Goal: Communication & Community: Answer question/provide support

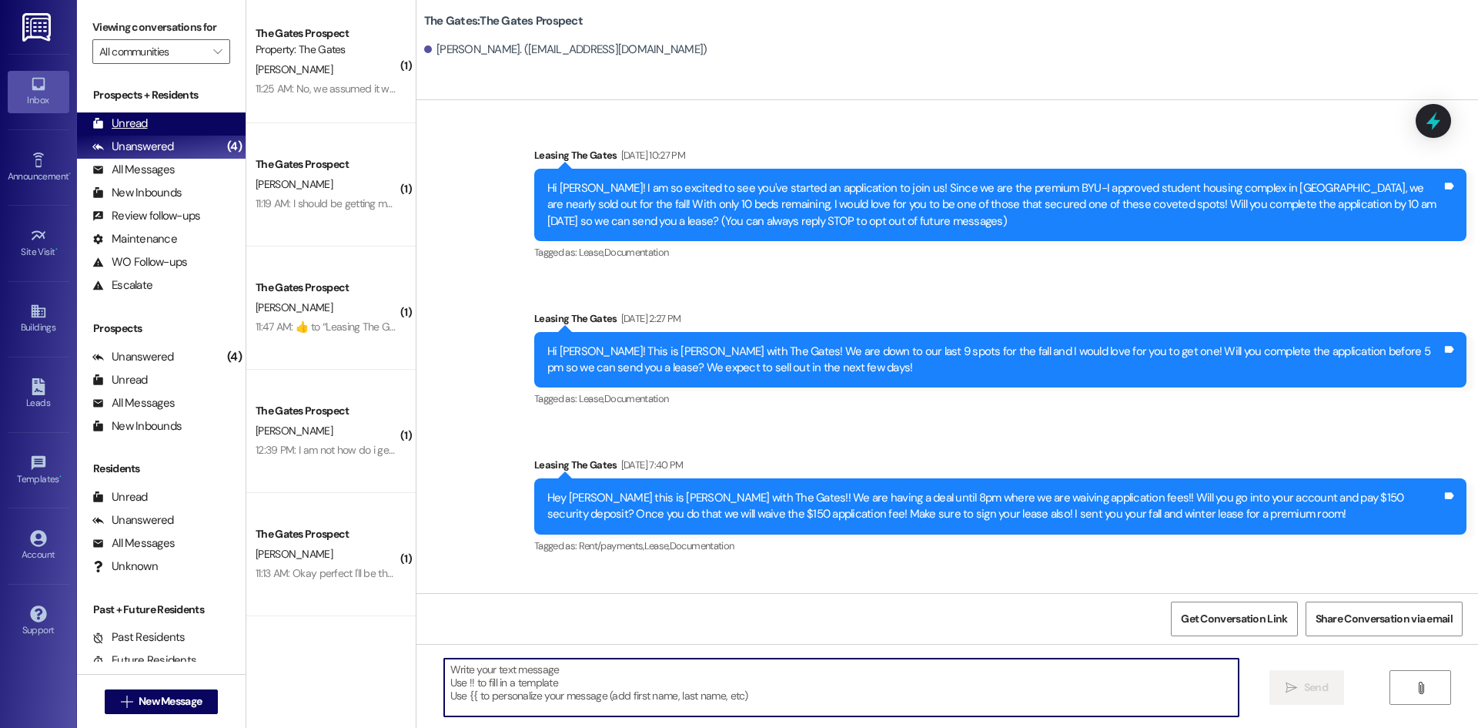
scroll to position [2214, 0]
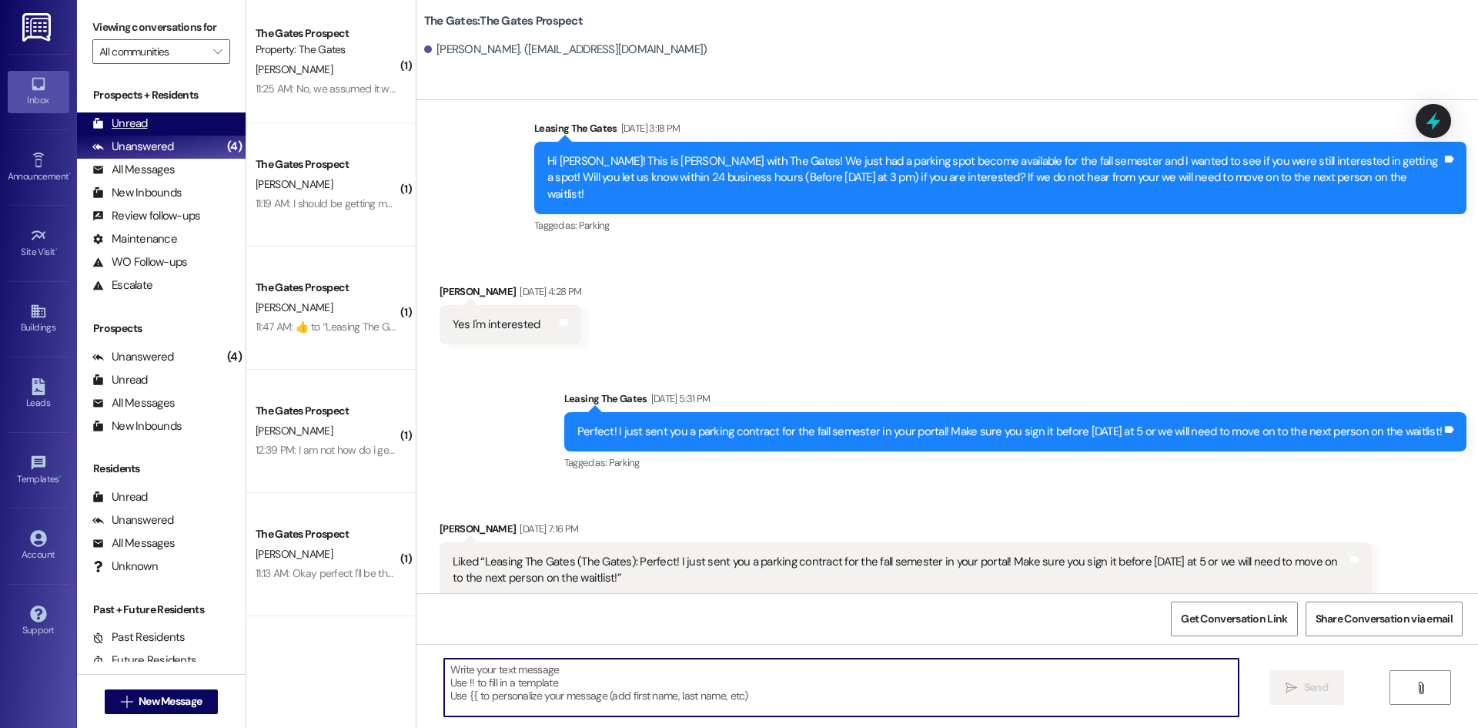
click at [135, 122] on div "Unread" at bounding box center [119, 124] width 55 height 16
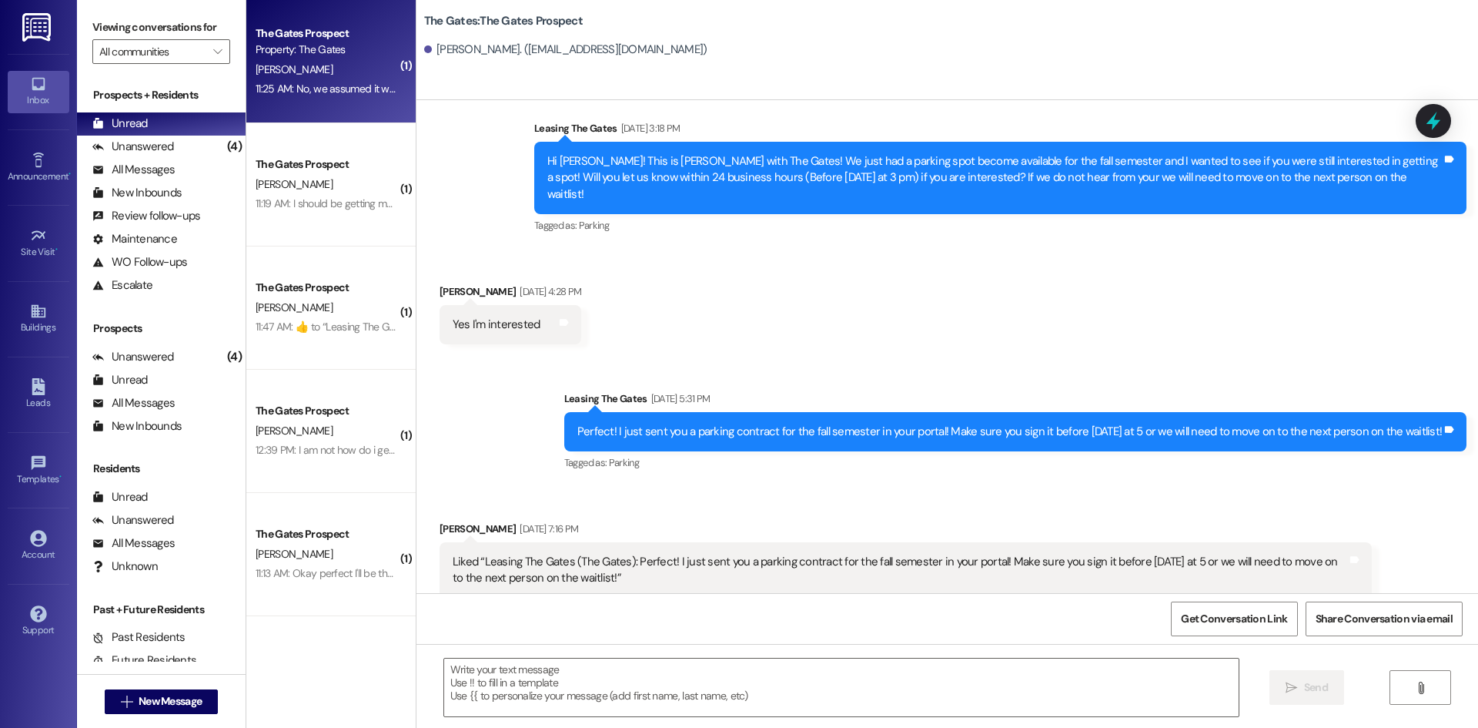
click at [320, 27] on div "The Gates Prospect" at bounding box center [327, 33] width 142 height 16
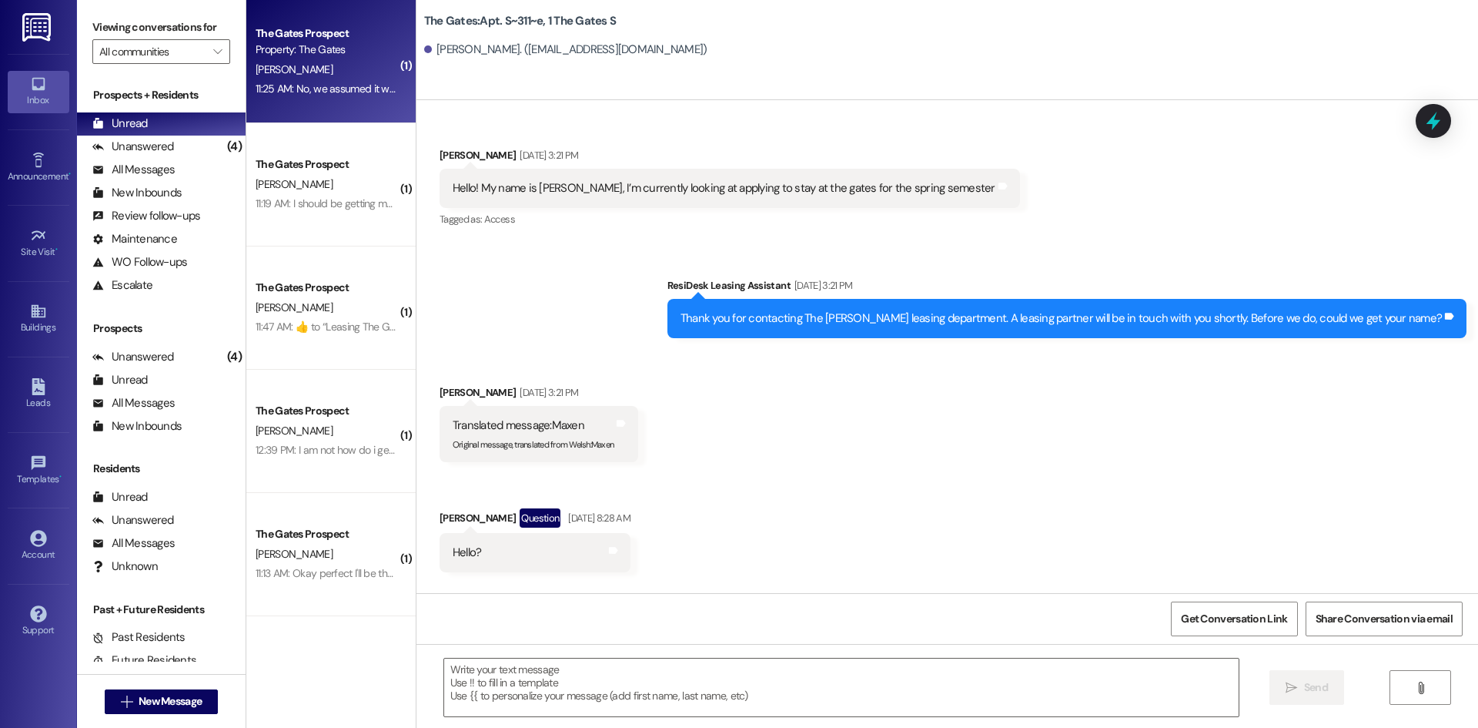
scroll to position [12155, 0]
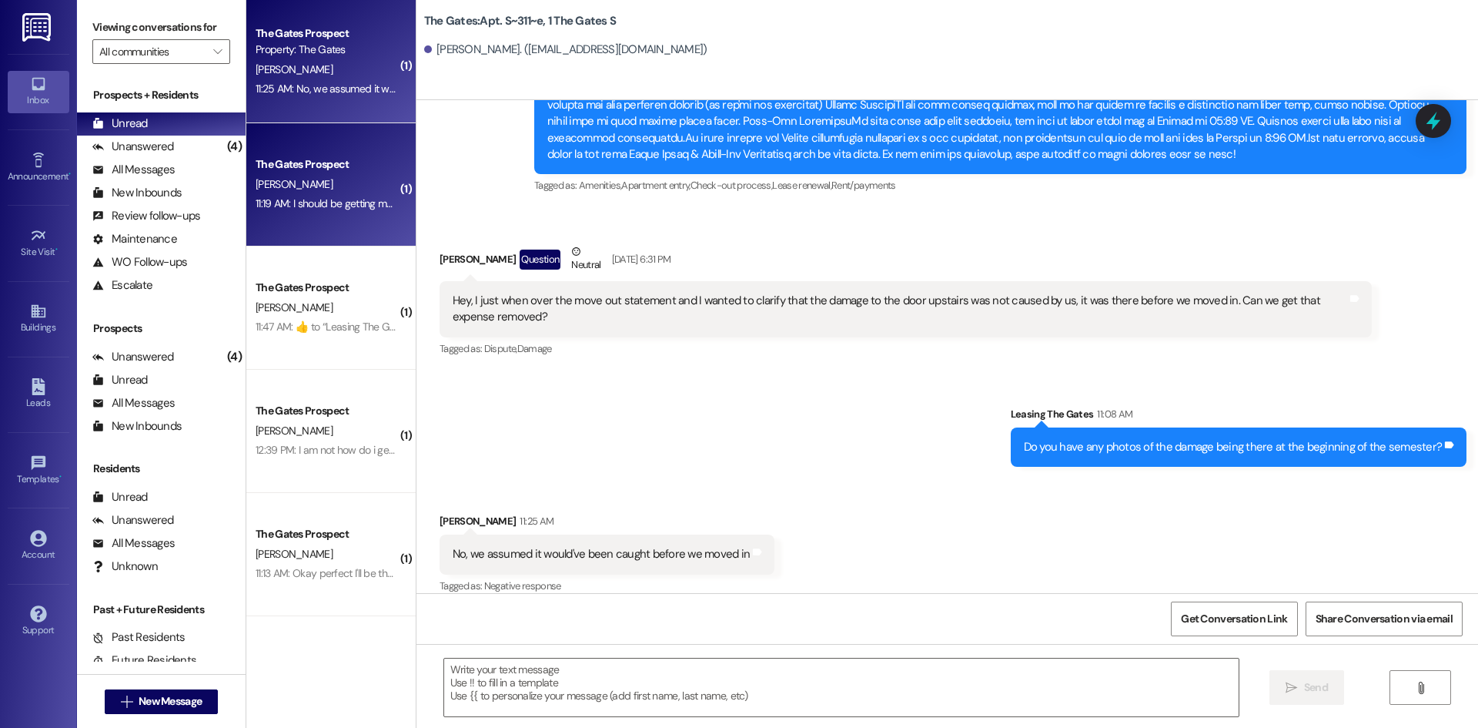
click at [377, 159] on div "The Gates Prospect" at bounding box center [327, 164] width 142 height 16
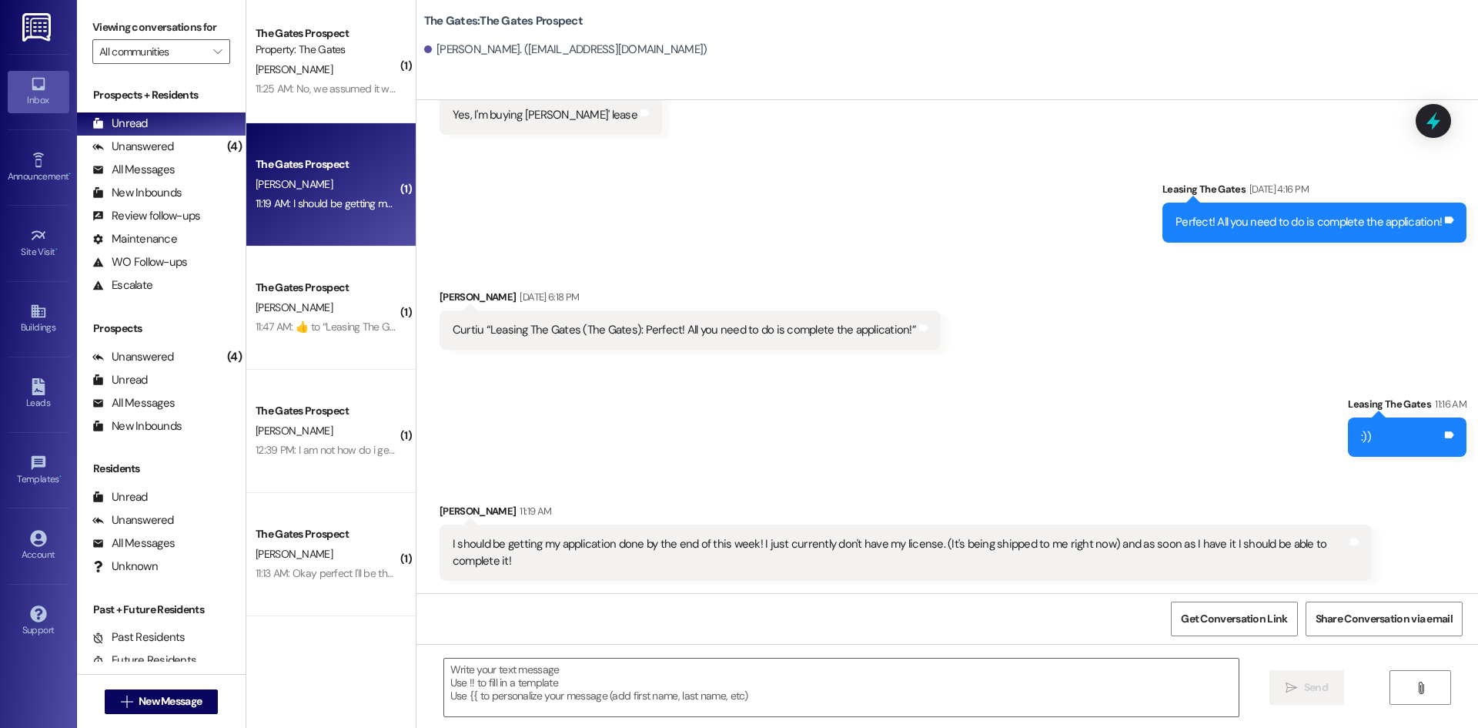
scroll to position [310, 0]
click at [599, 693] on textarea at bounding box center [841, 687] width 795 height 58
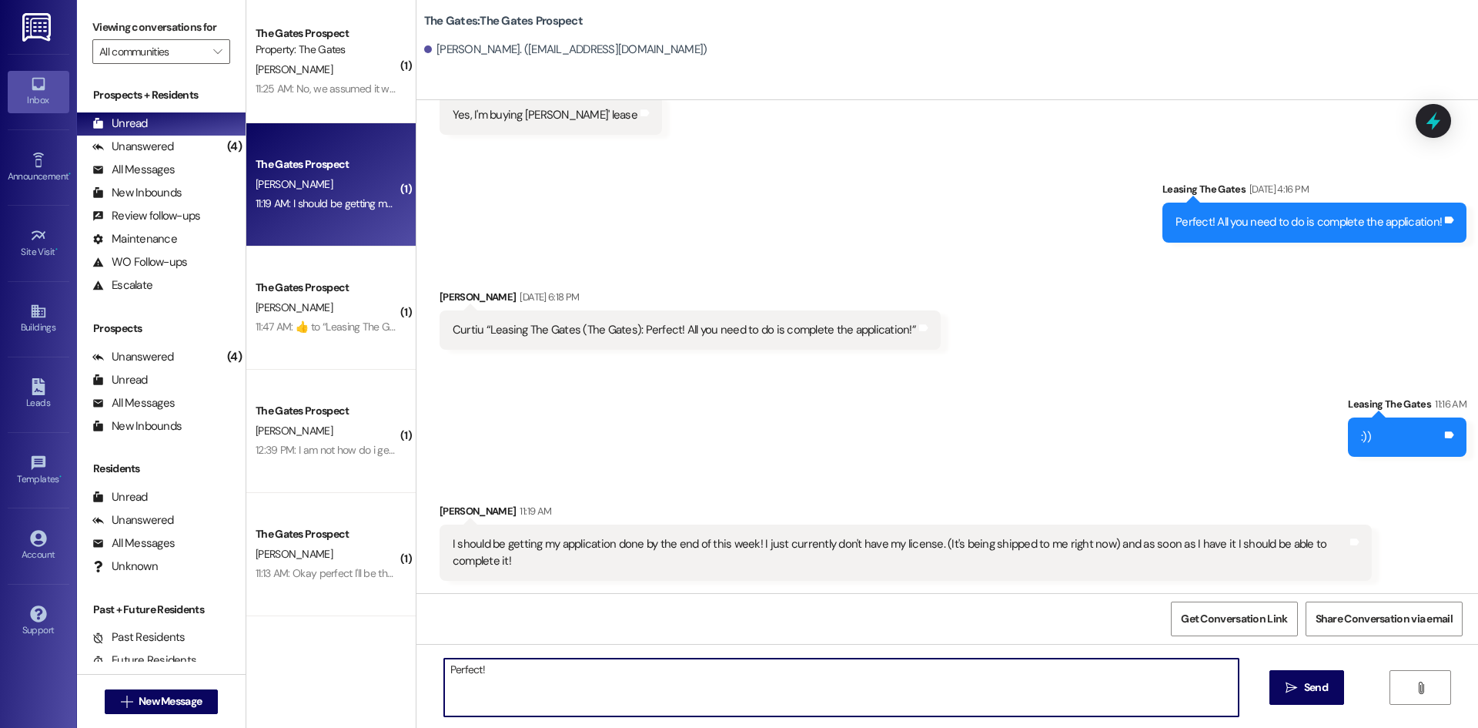
type textarea "Perfect!"
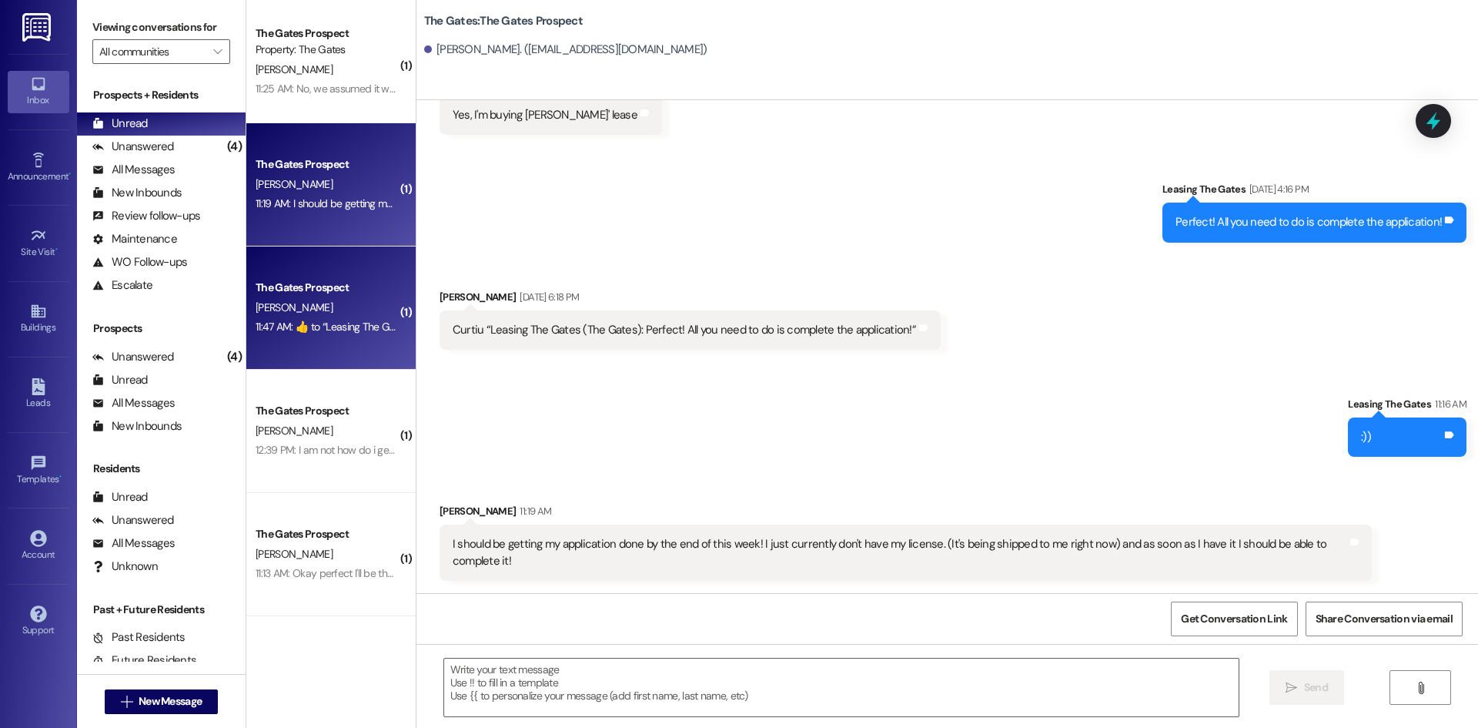
click at [292, 323] on div "11:47 AM:  ​👍​ to “ Leasing The Gates (The Gates): Sounds good! ”  11:47 AM:  ​…" at bounding box center [396, 327] width 280 height 14
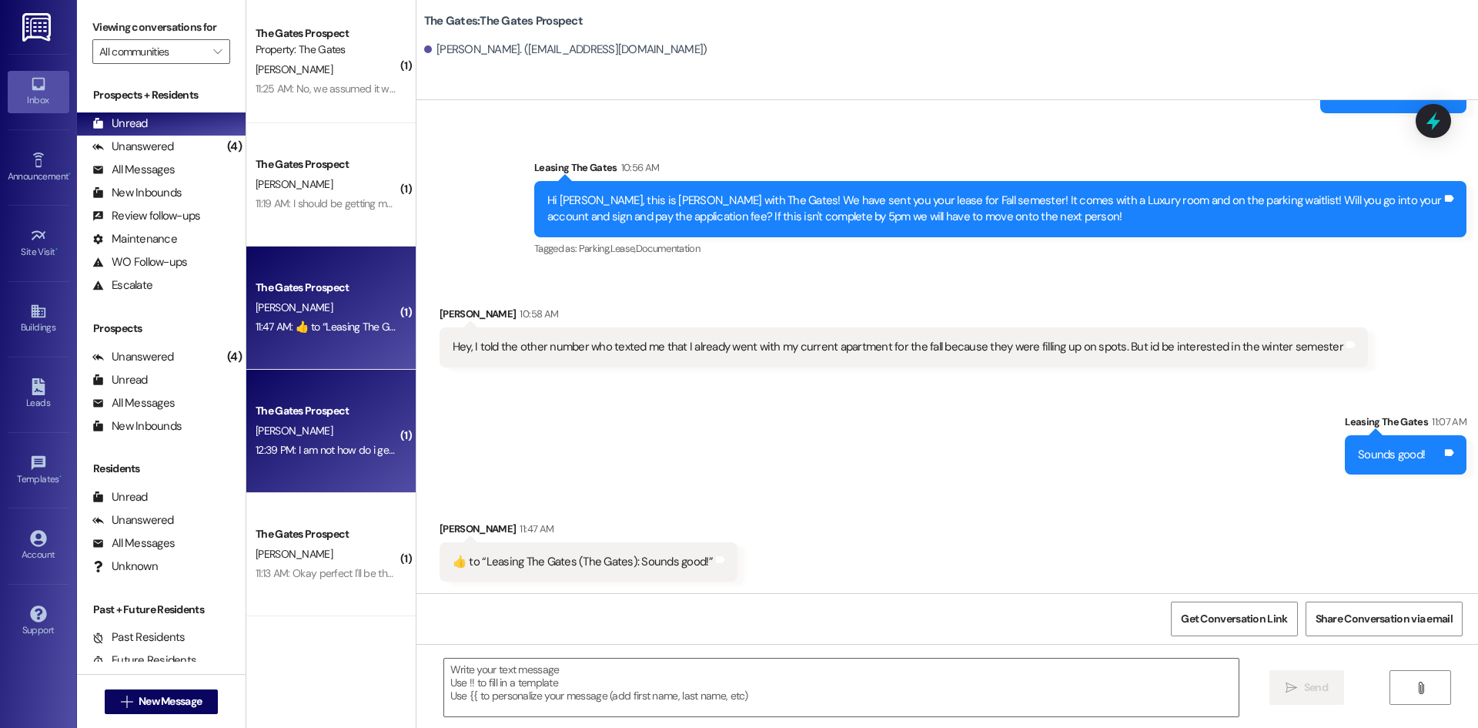
click at [279, 427] on div "[PERSON_NAME]" at bounding box center [327, 430] width 146 height 19
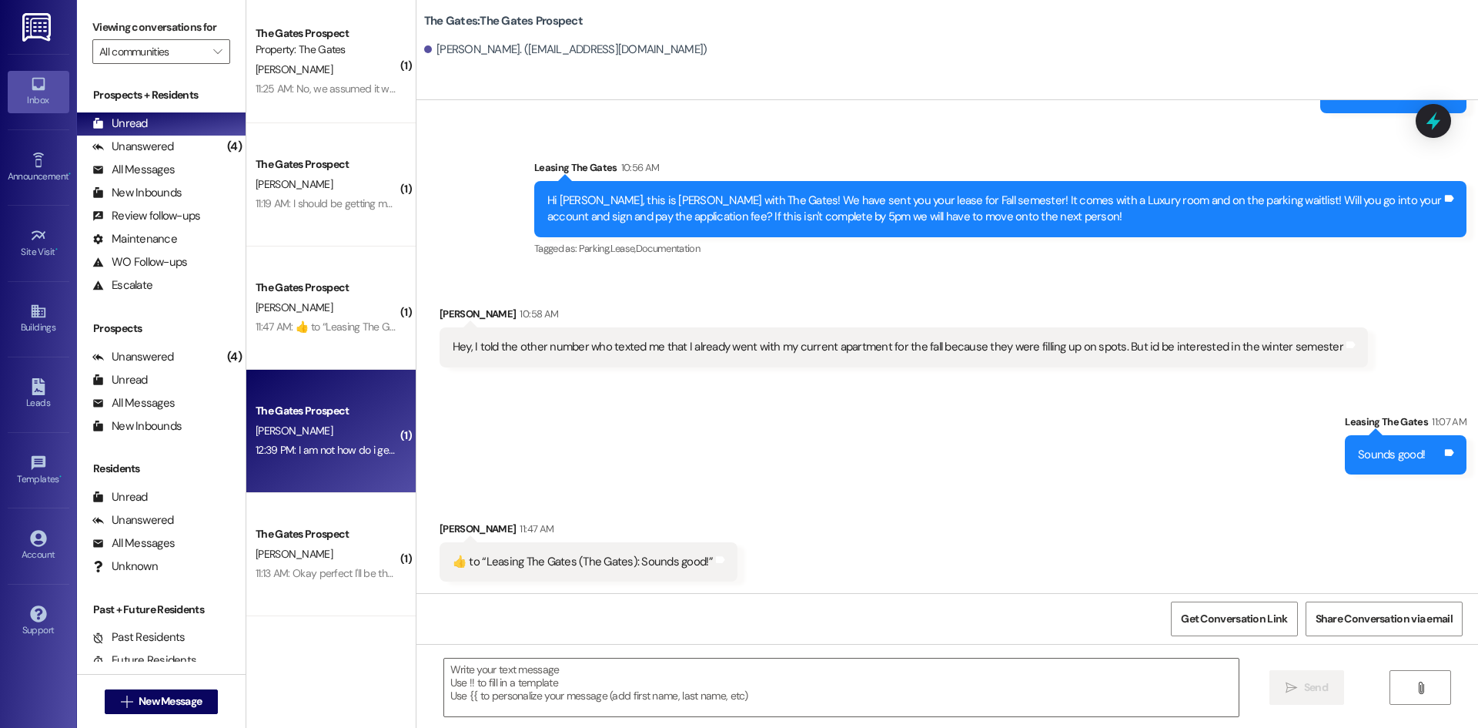
scroll to position [57, 0]
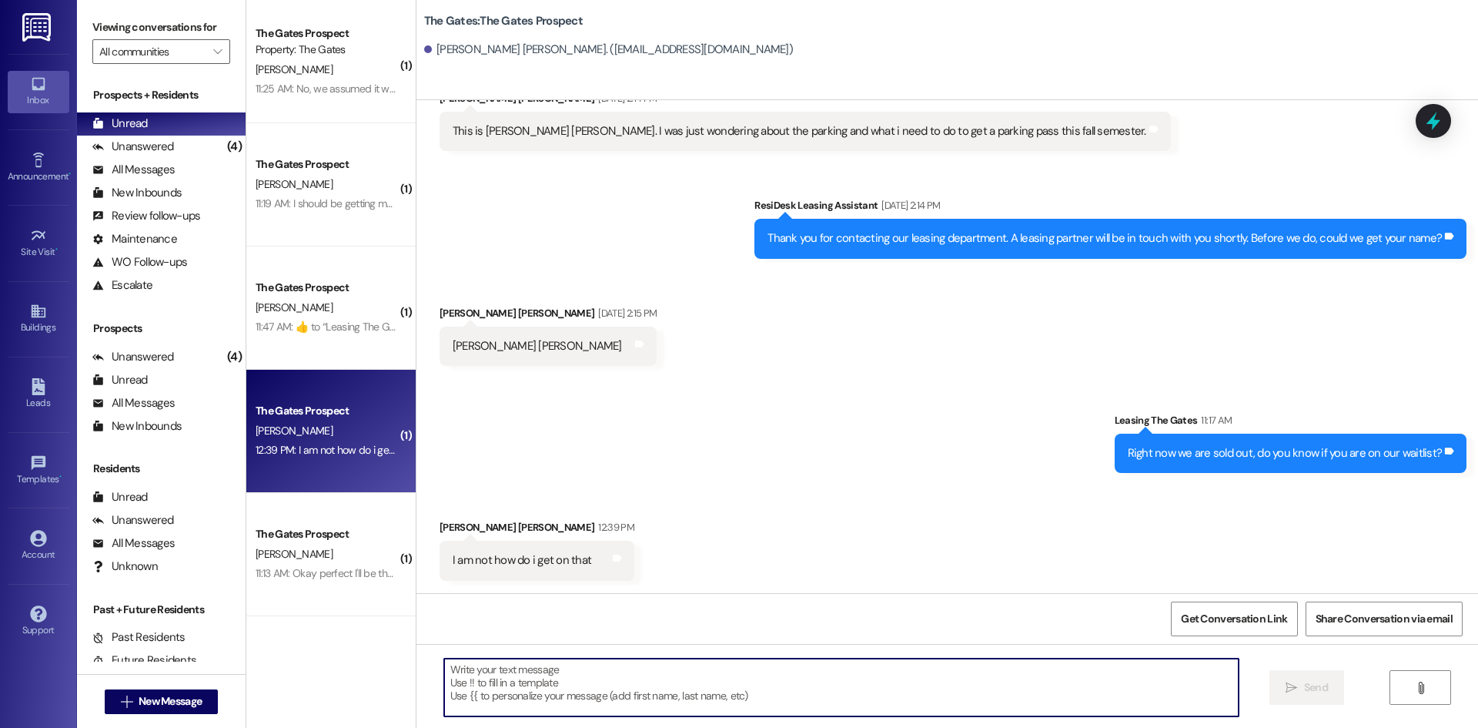
click at [550, 671] on textarea at bounding box center [841, 687] width 795 height 58
drag, startPoint x: 543, startPoint y: 683, endPoint x: 546, endPoint y: 666, distance: 17.2
click at [543, 682] on textarea at bounding box center [841, 687] width 795 height 58
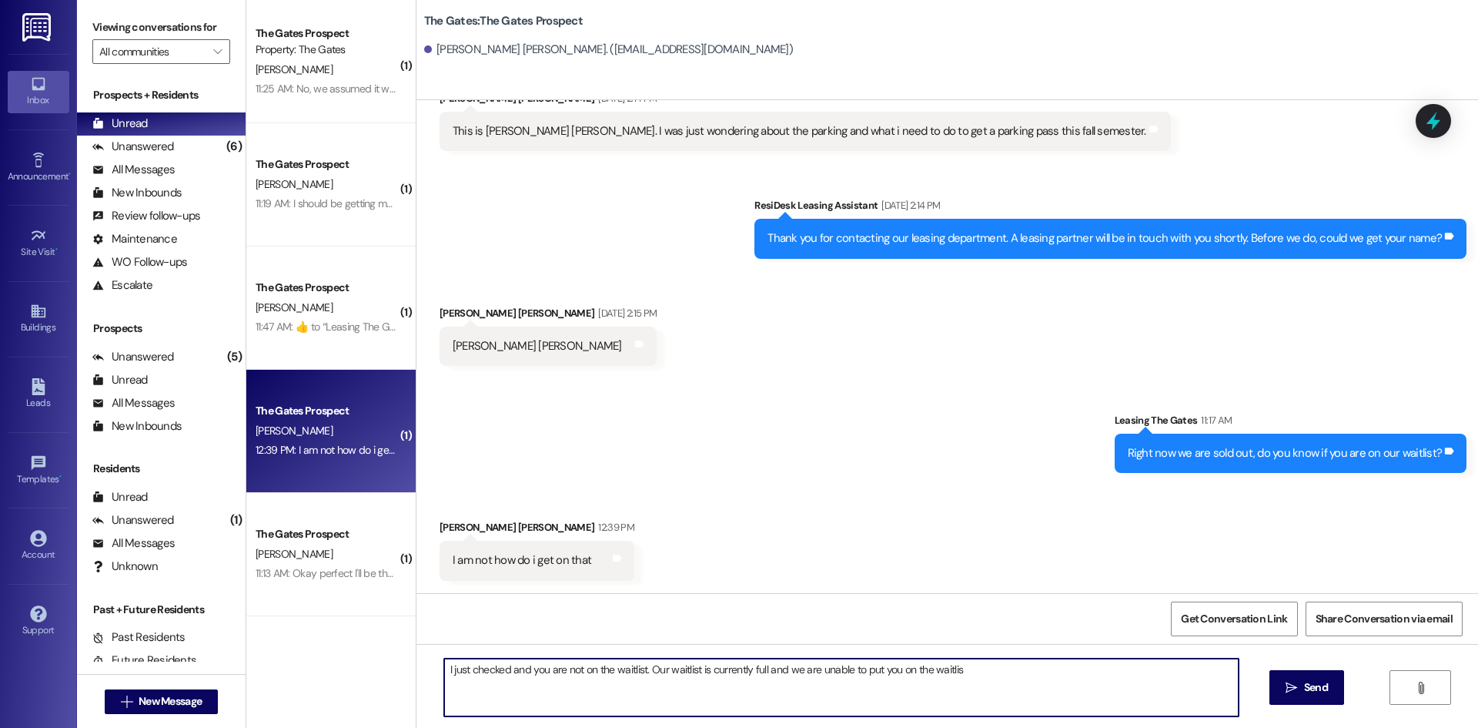
type textarea "I just checked and you are not on the waitlist. Our waitlist is currently full …"
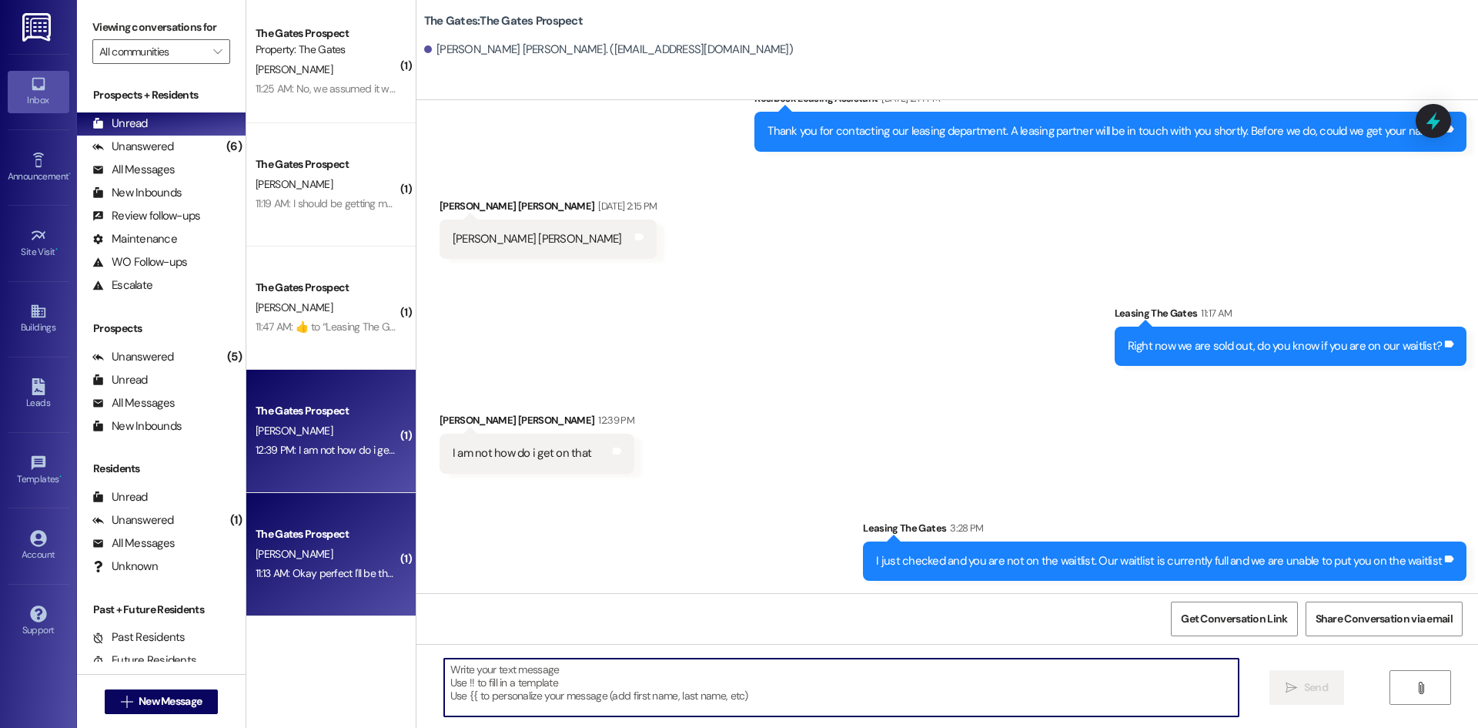
click at [401, 532] on div "The Gates Prospect [PERSON_NAME] 11:13 AM: Okay perfect I'll be there in a minu…" at bounding box center [330, 554] width 169 height 123
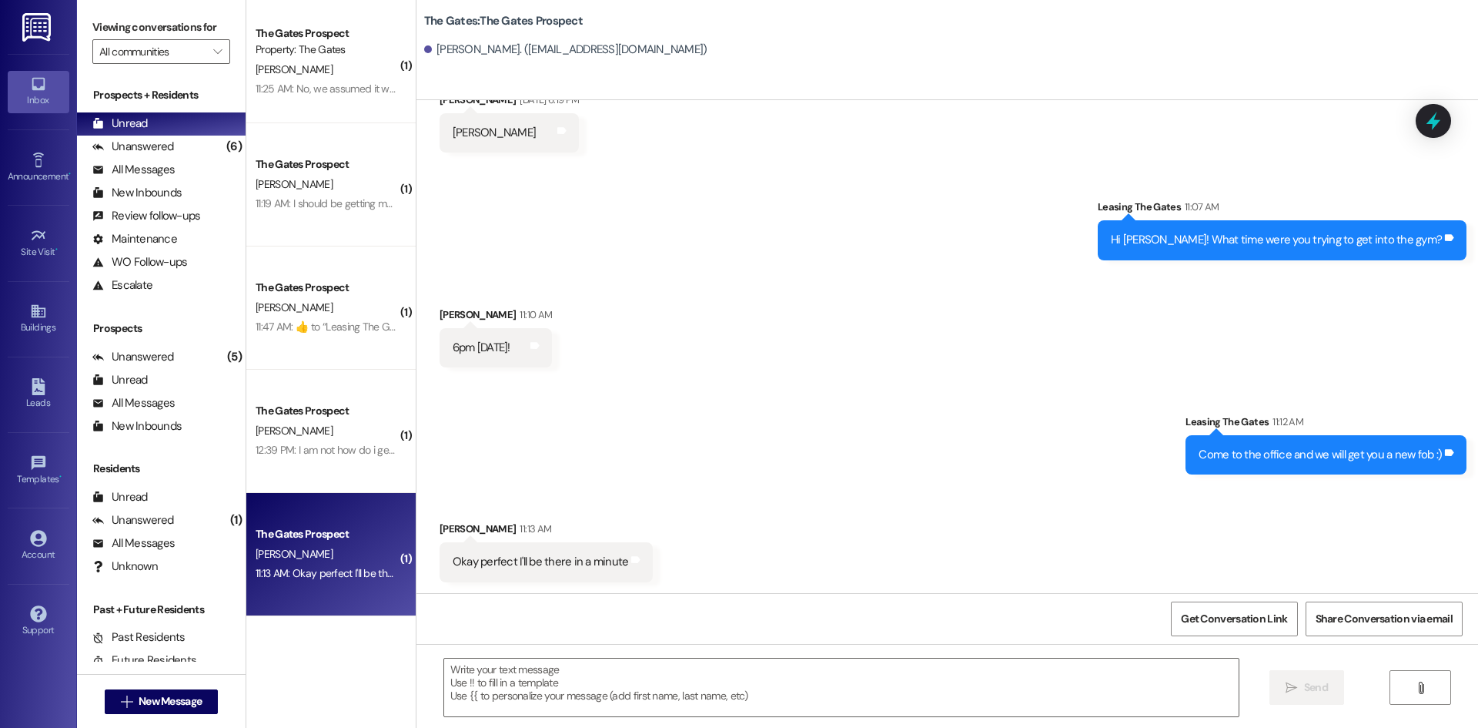
scroll to position [287, 0]
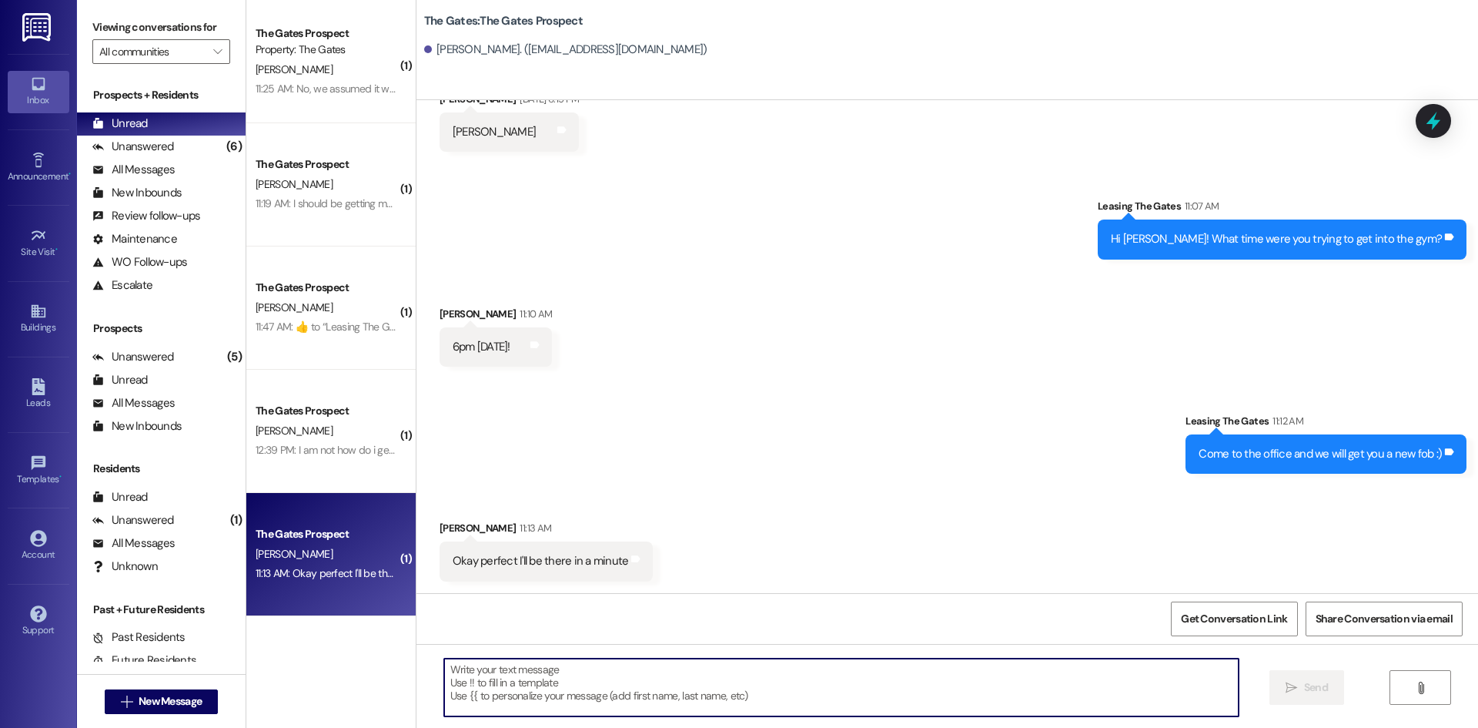
click at [588, 692] on textarea at bounding box center [841, 687] width 795 height 58
type textarea "Perfect!"
click at [101, 153] on div "Unanswered" at bounding box center [133, 147] width 82 height 16
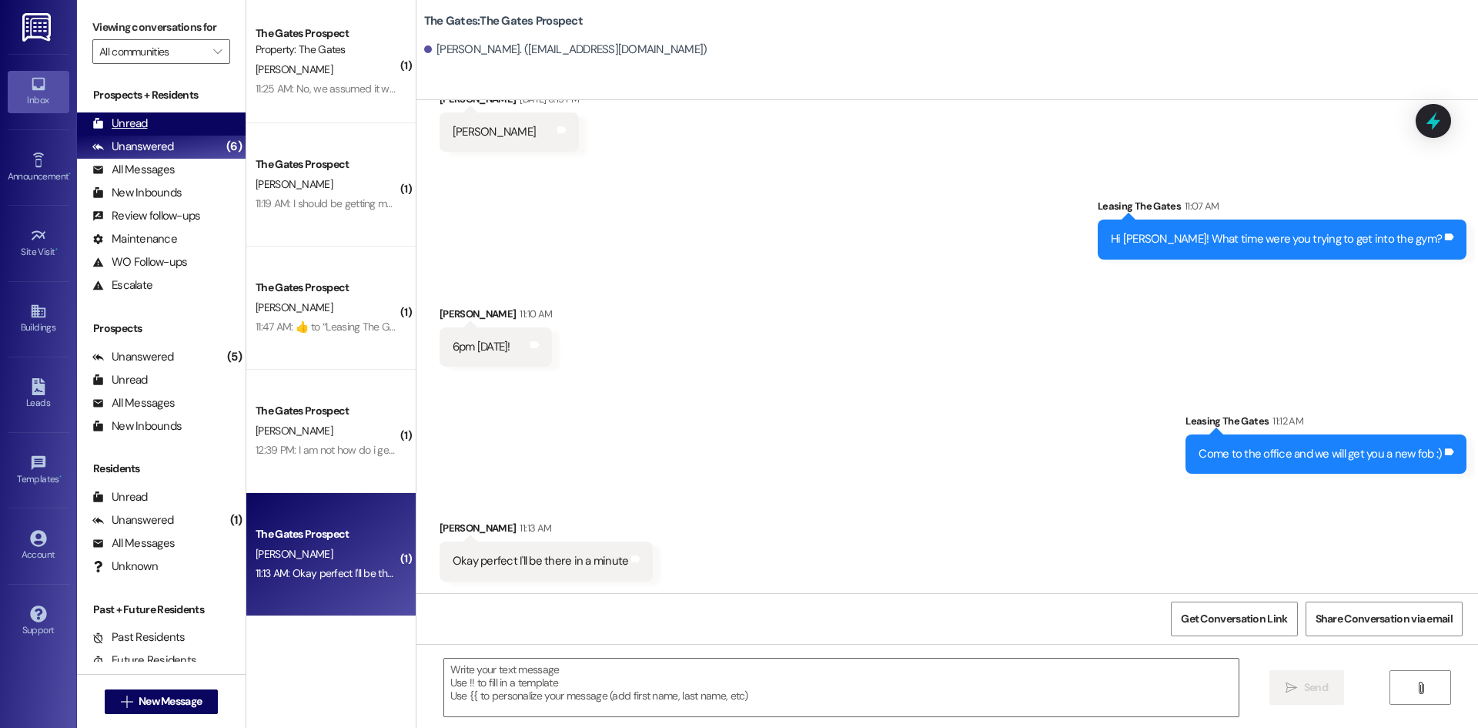
click at [116, 116] on div "Unread" at bounding box center [119, 124] width 55 height 16
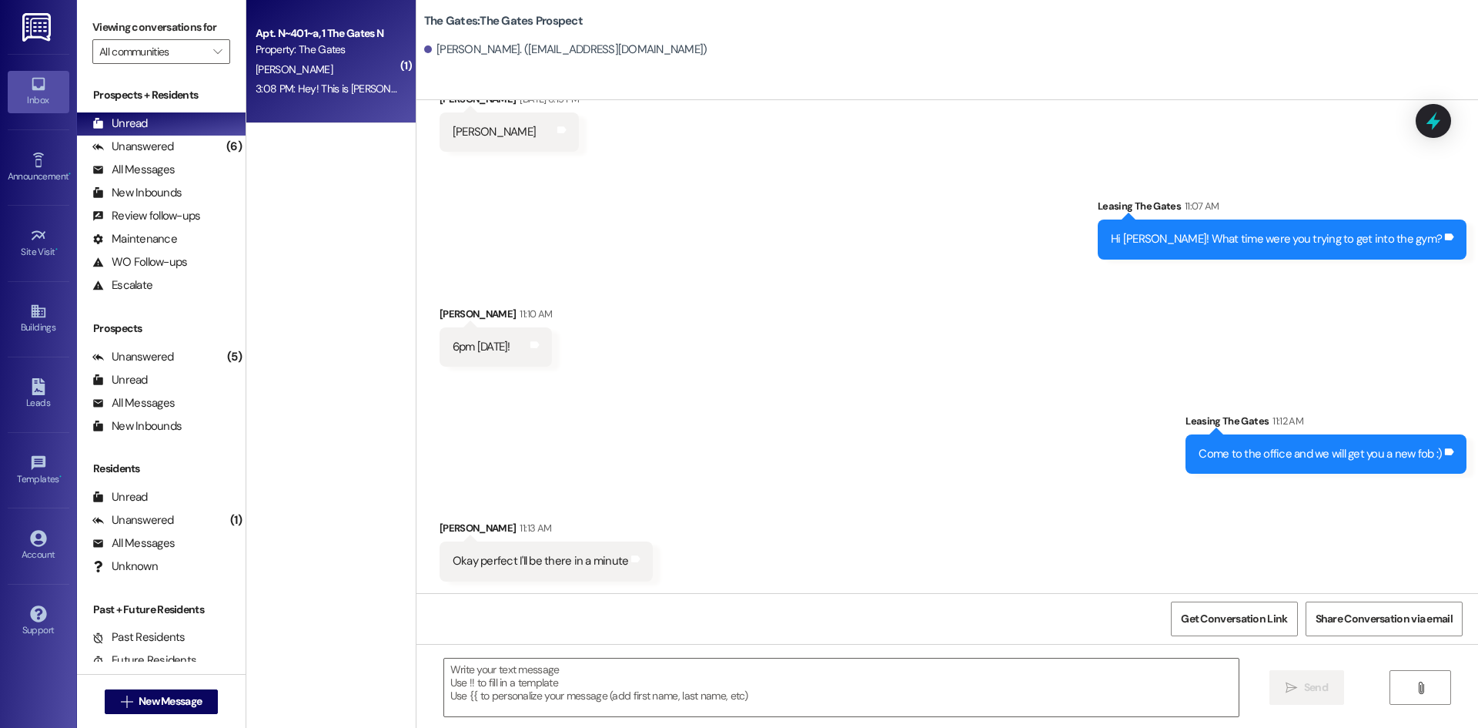
click at [346, 54] on div "Property: The Gates" at bounding box center [327, 50] width 142 height 16
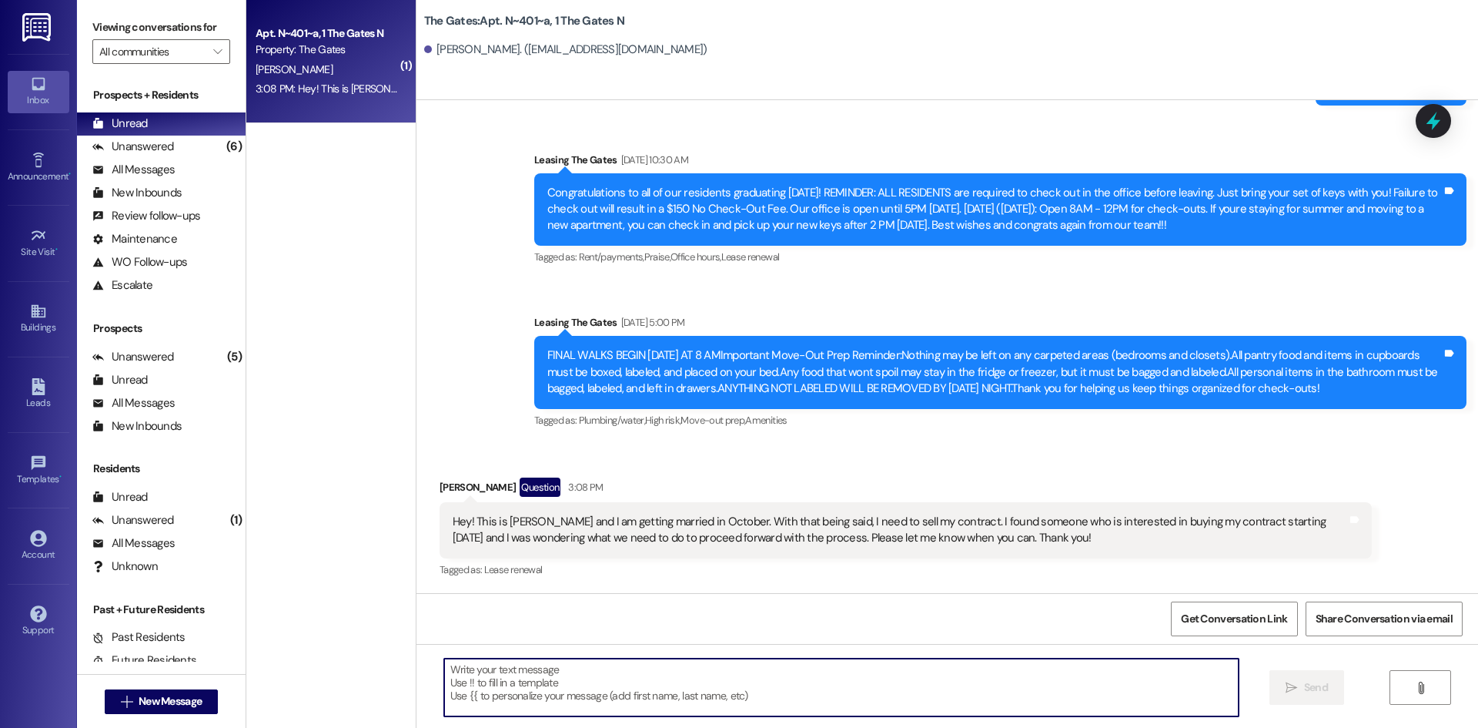
click at [634, 685] on textarea at bounding box center [841, 687] width 795 height 58
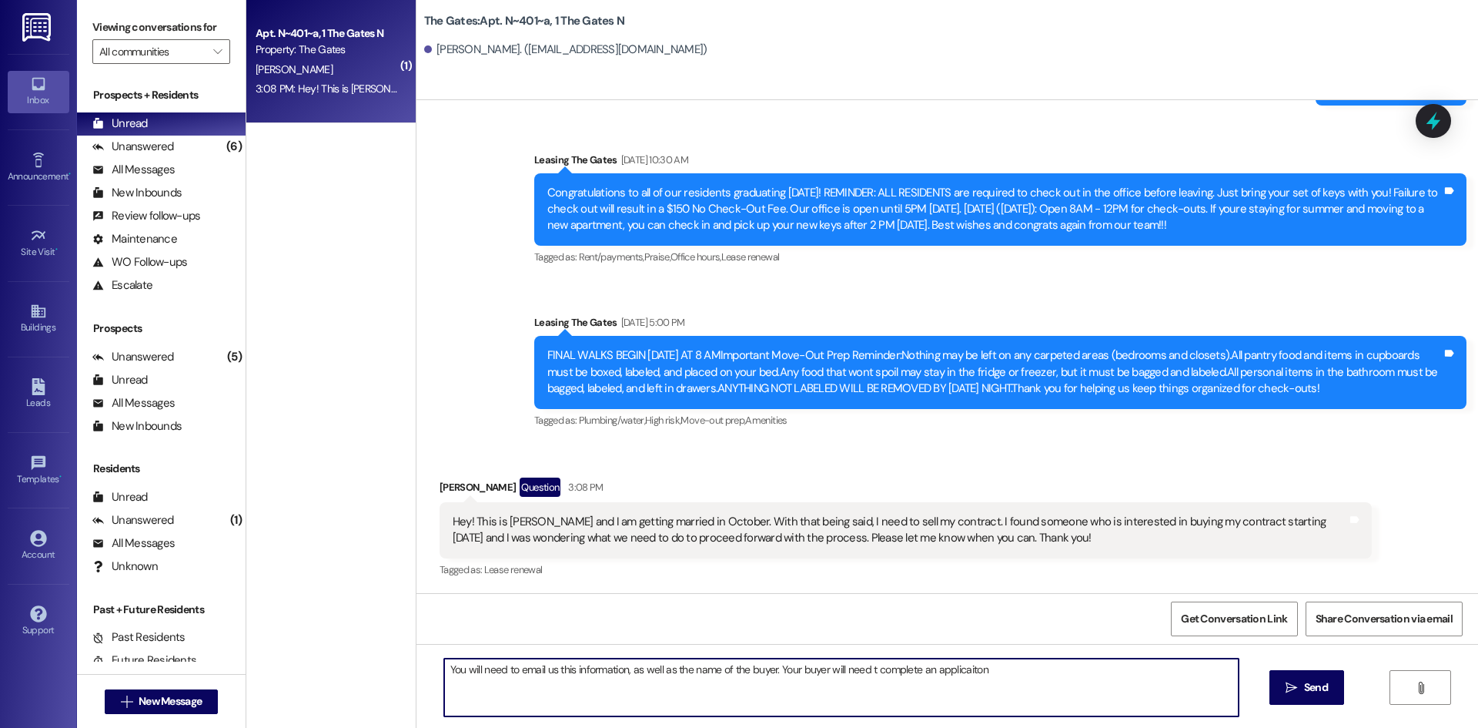
click at [865, 668] on textarea "You will need to email us this information, as well as the name of the buyer. Y…" at bounding box center [841, 687] width 795 height 58
type textarea "You will need to email us this information, as well as the name of the buyer. Y…"
click at [1323, 682] on span "Send" at bounding box center [1316, 687] width 24 height 16
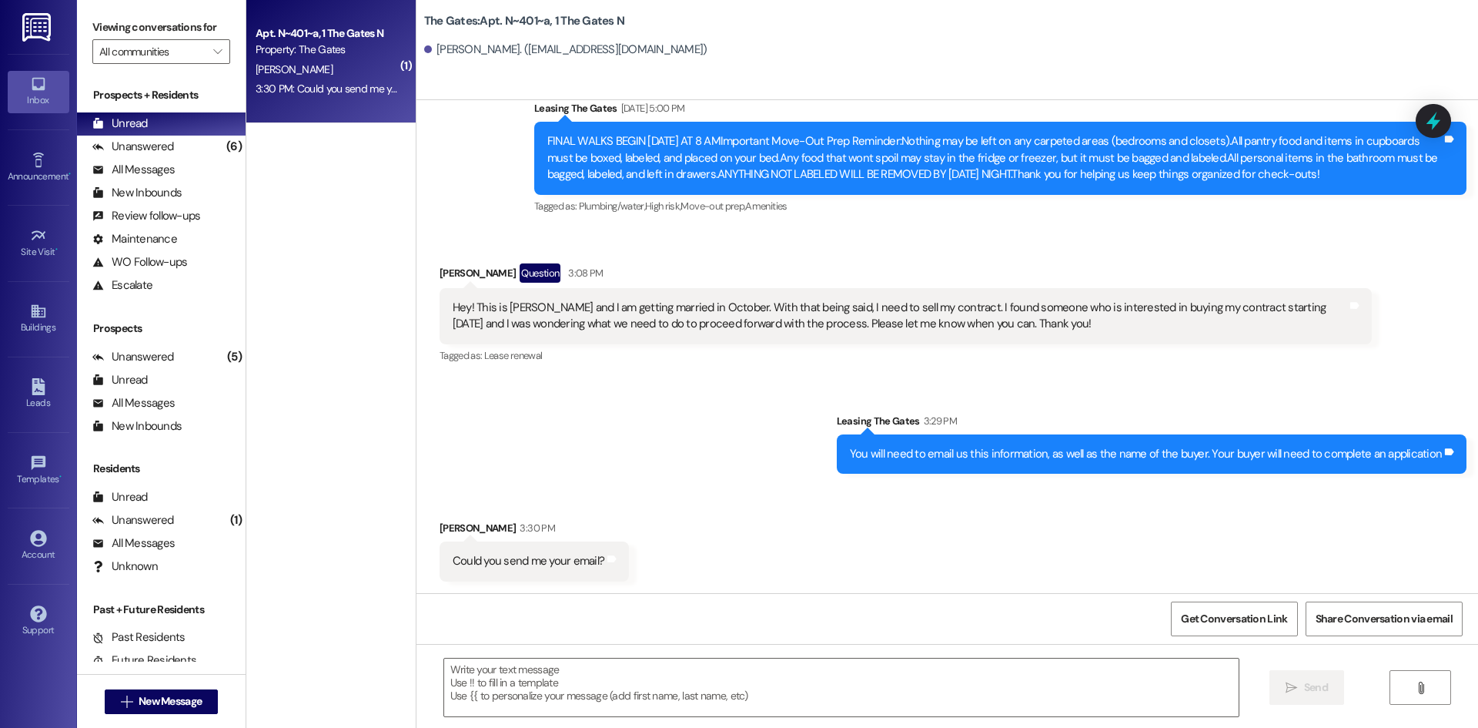
scroll to position [12841, 0]
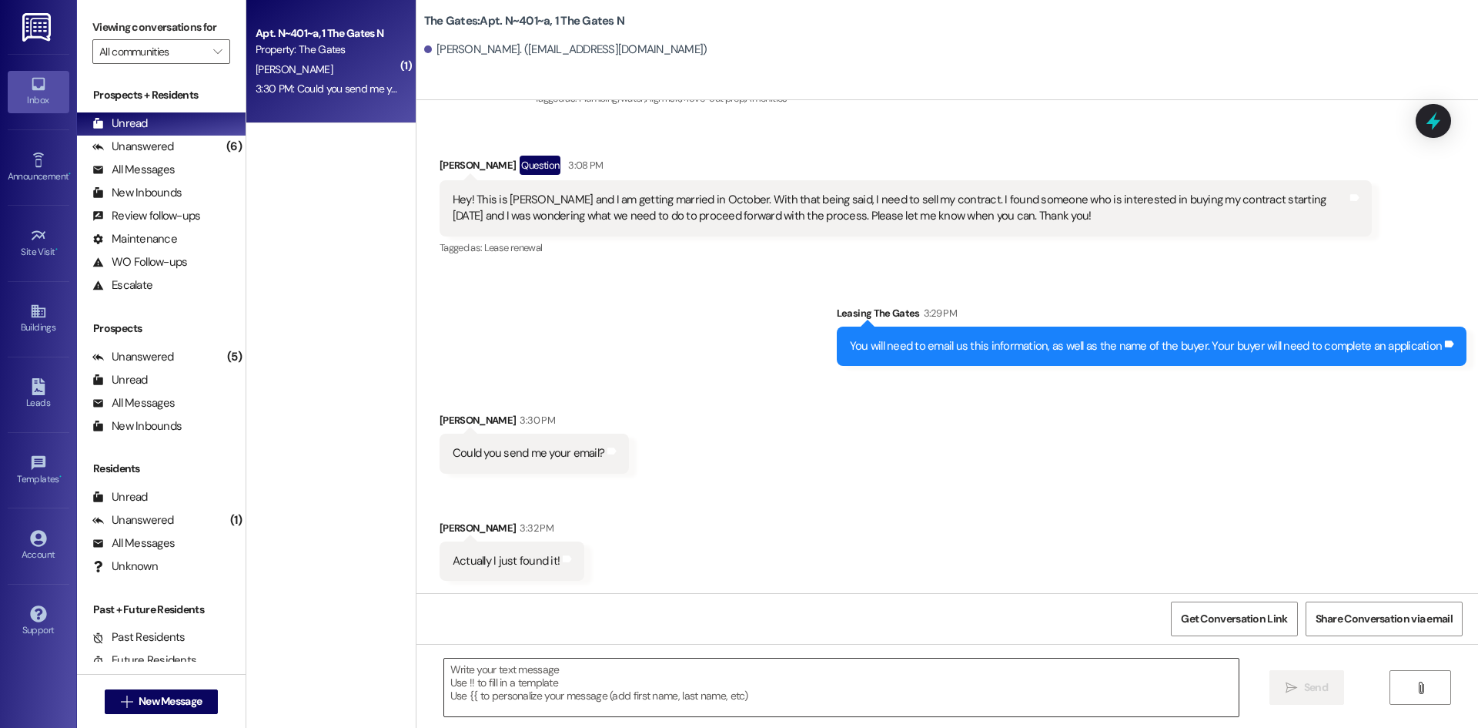
click at [530, 697] on textarea at bounding box center [841, 687] width 795 height 58
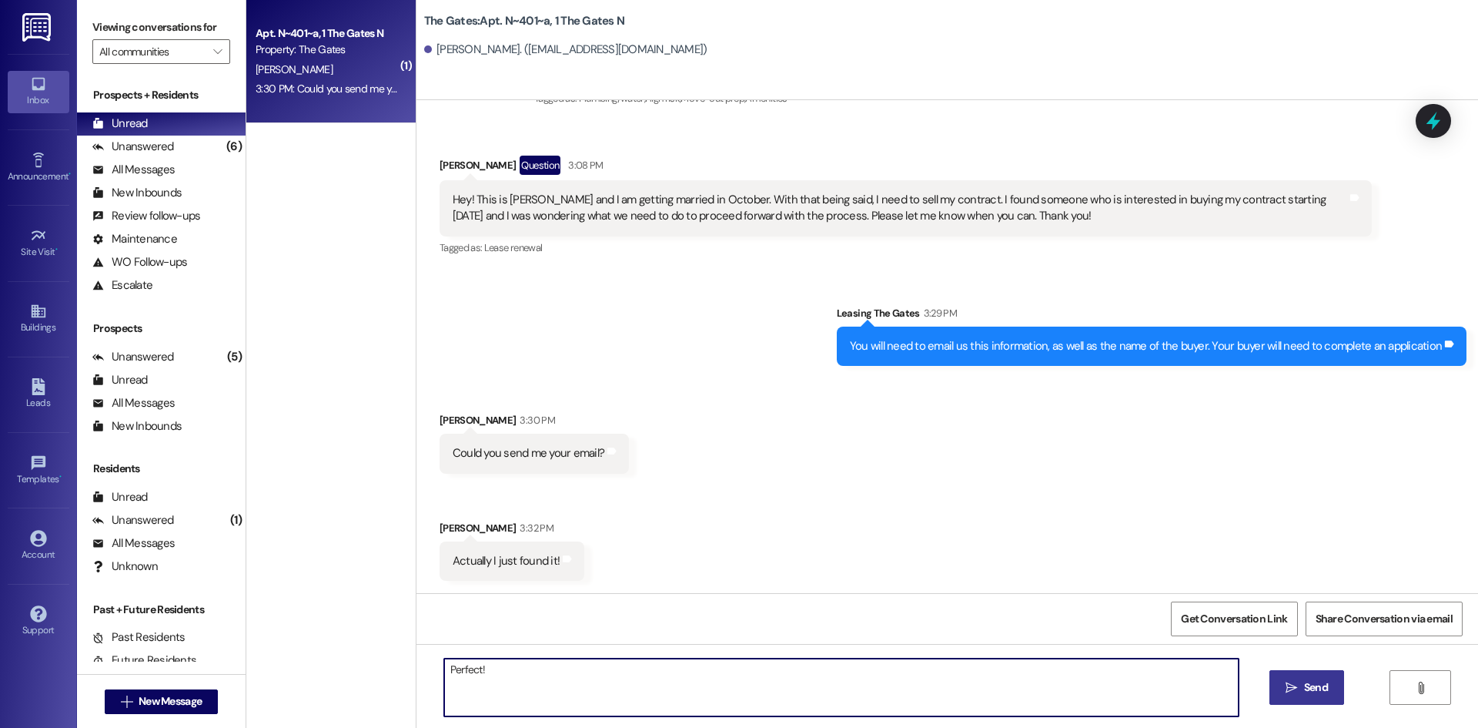
type textarea "Perfect!"
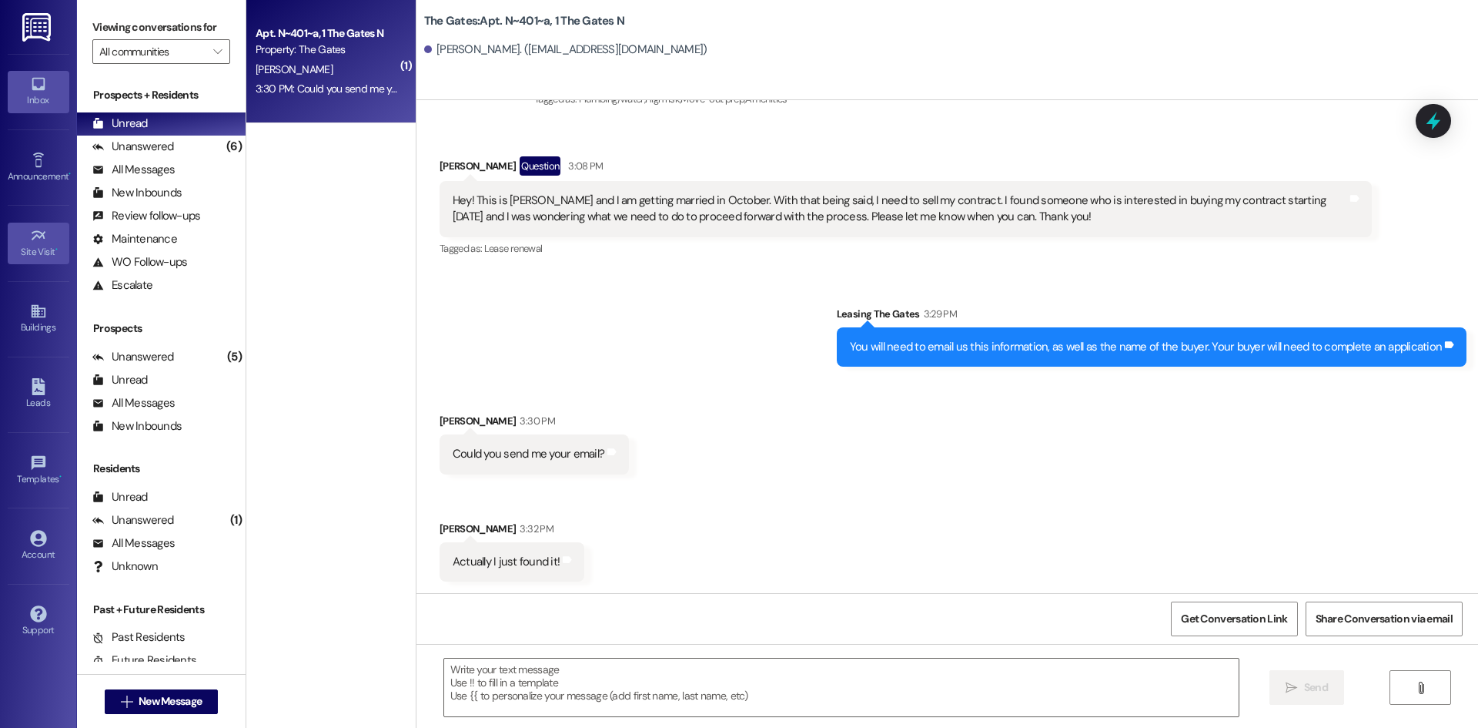
click at [40, 263] on link "Site Visit •" at bounding box center [39, 244] width 62 height 42
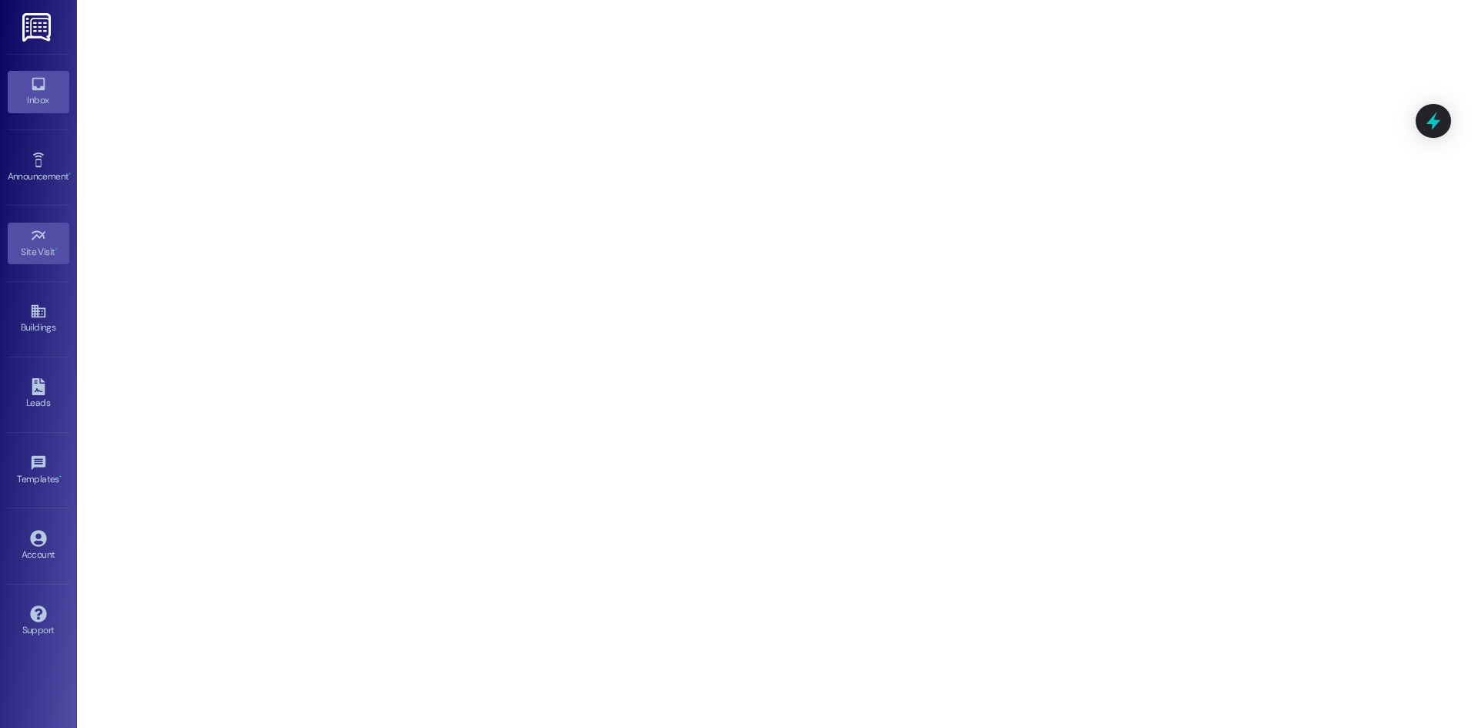
click at [22, 89] on link "Inbox" at bounding box center [39, 92] width 62 height 42
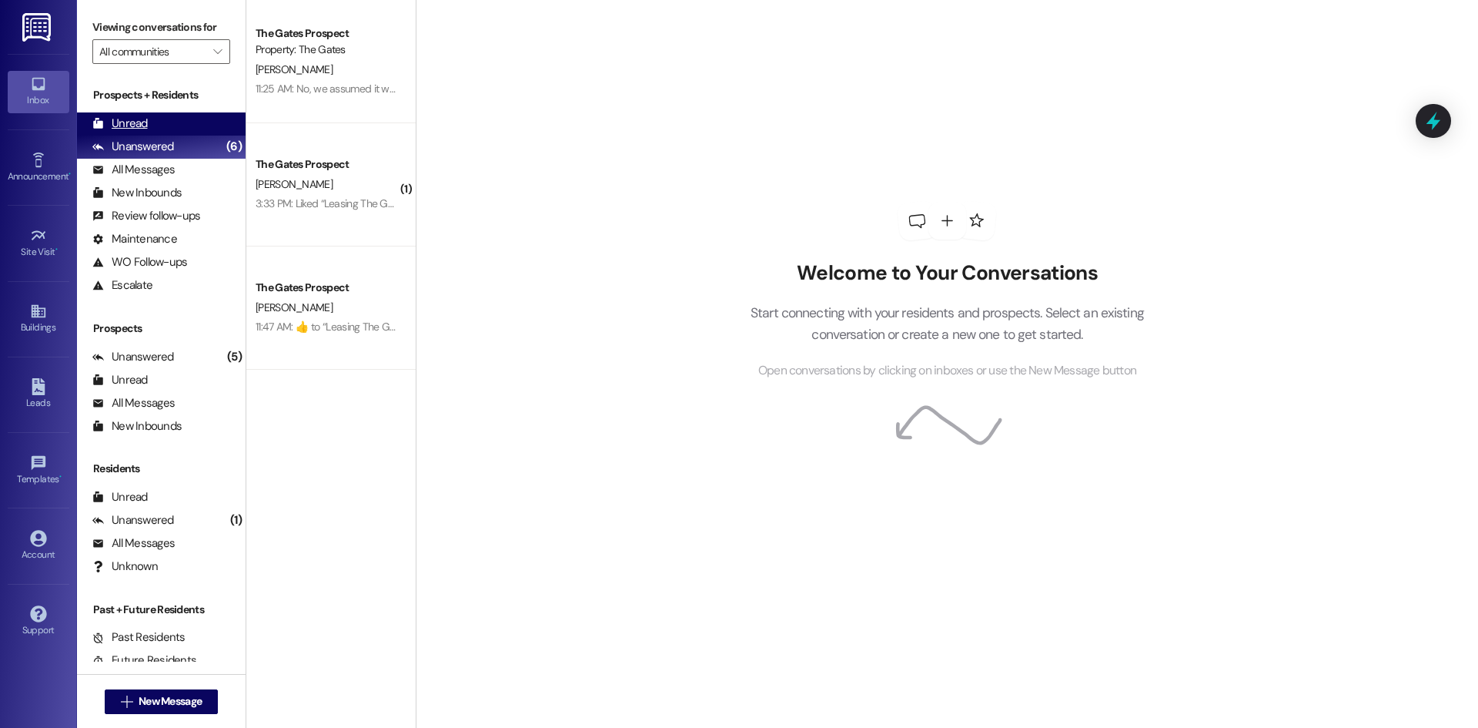
click at [159, 133] on div "Unread (0)" at bounding box center [161, 123] width 169 height 23
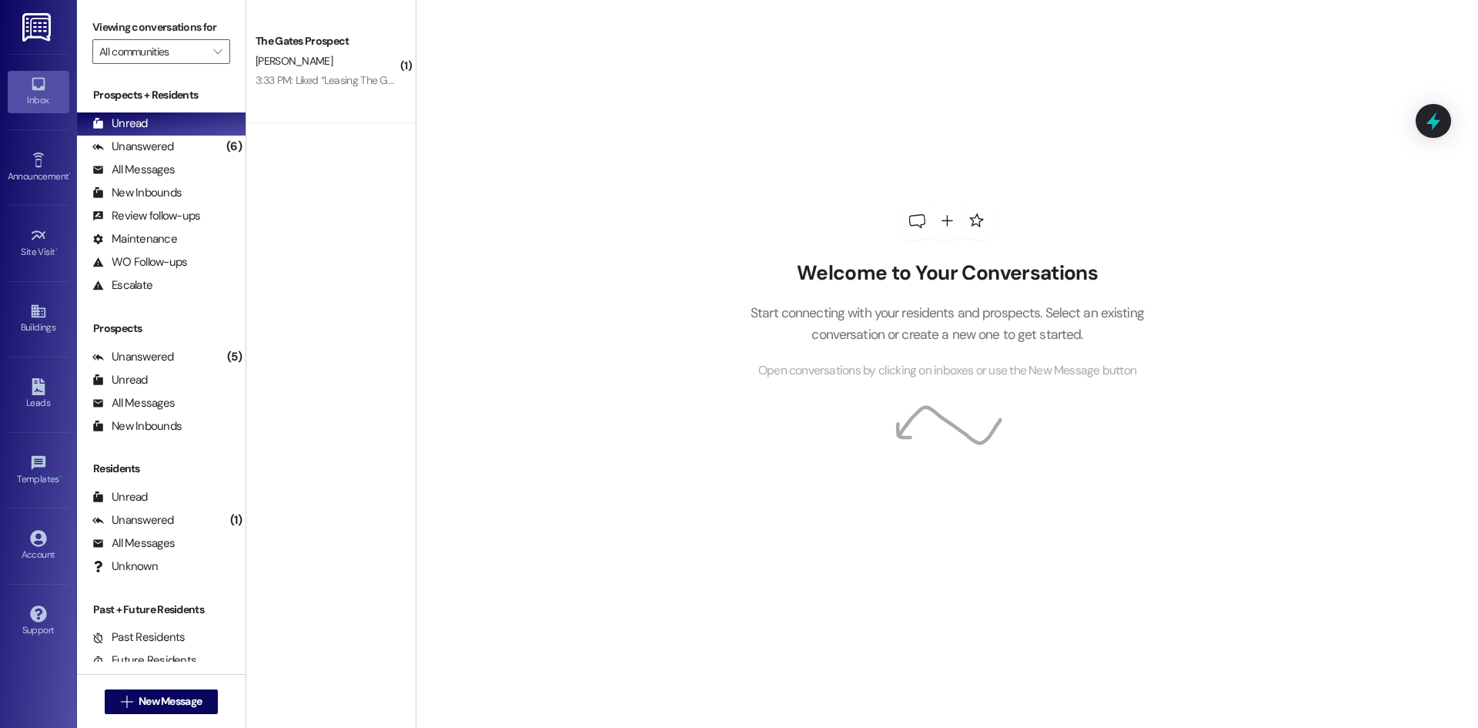
click at [83, 319] on div "Prospects + Residents Unread (0) Unread: Any message you haven't read yet will …" at bounding box center [161, 370] width 169 height 582
